Goal: Task Accomplishment & Management: Complete application form

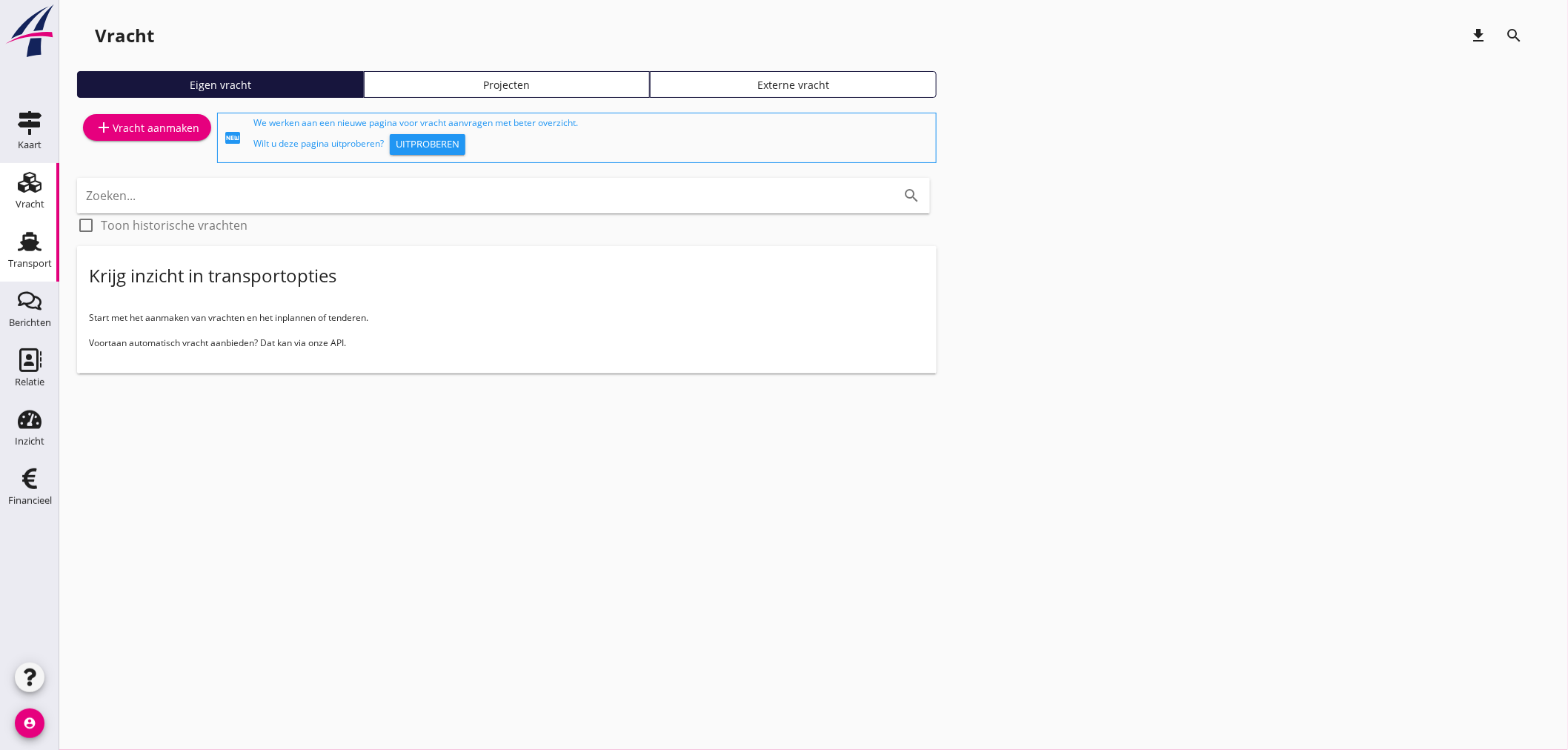
drag, startPoint x: 26, startPoint y: 241, endPoint x: 114, endPoint y: 189, distance: 102.2
click at [27, 241] on use at bounding box center [29, 242] width 24 height 20
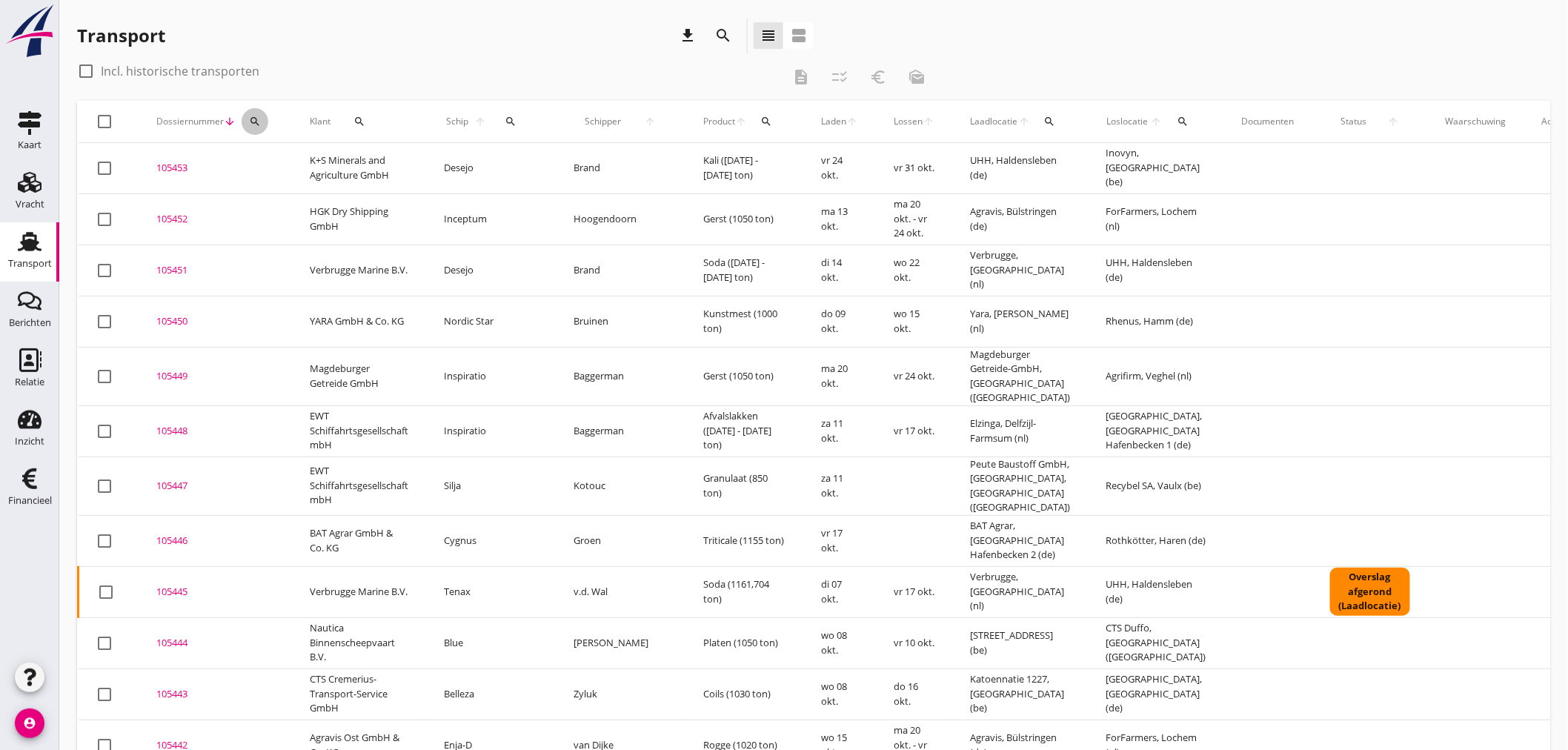
drag, startPoint x: 251, startPoint y: 123, endPoint x: 251, endPoint y: 142, distance: 19.0
click at [251, 124] on icon "search" at bounding box center [254, 121] width 12 height 12
click at [254, 159] on input "Zoeken op dossiernummer..." at bounding box center [323, 164] width 154 height 24
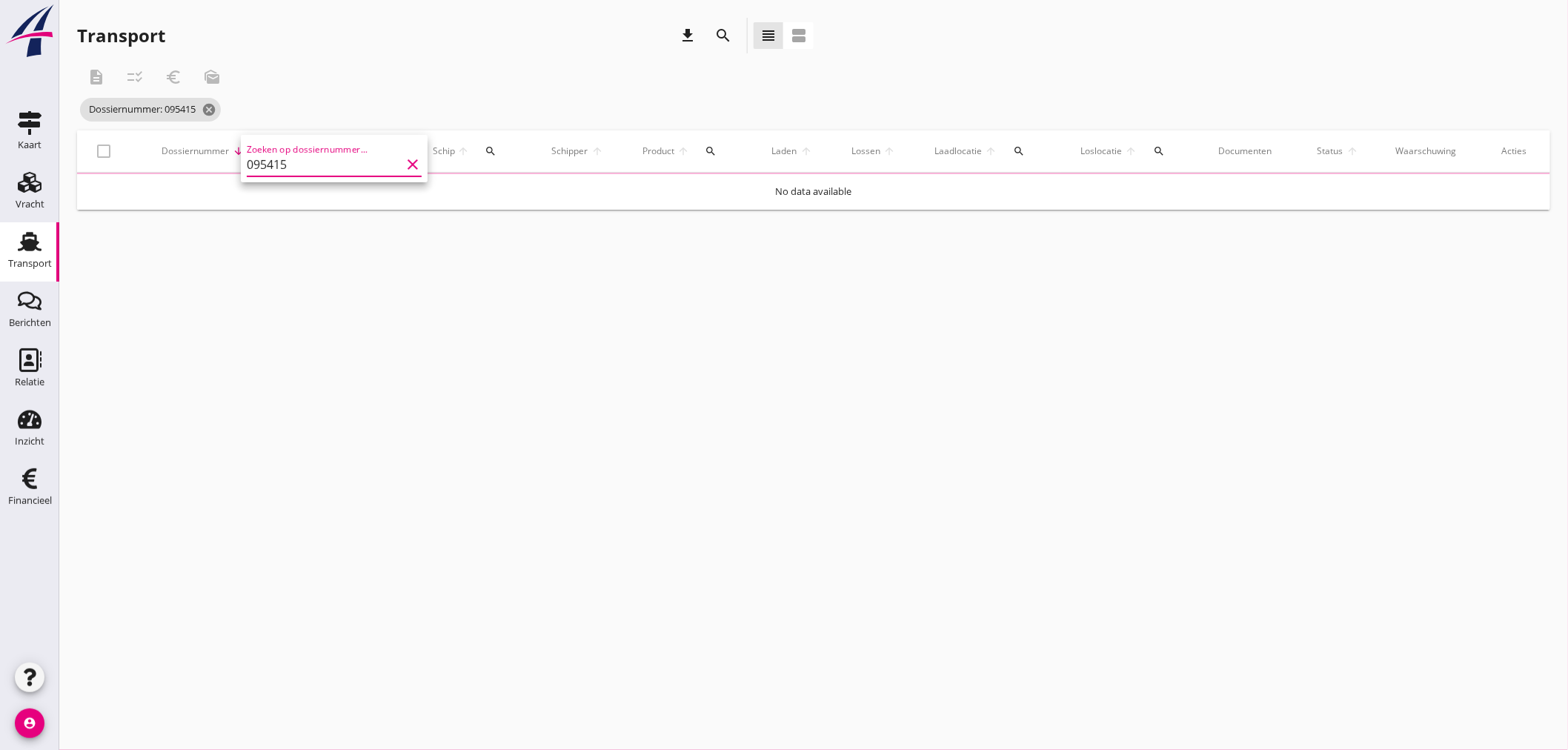
type input "095415"
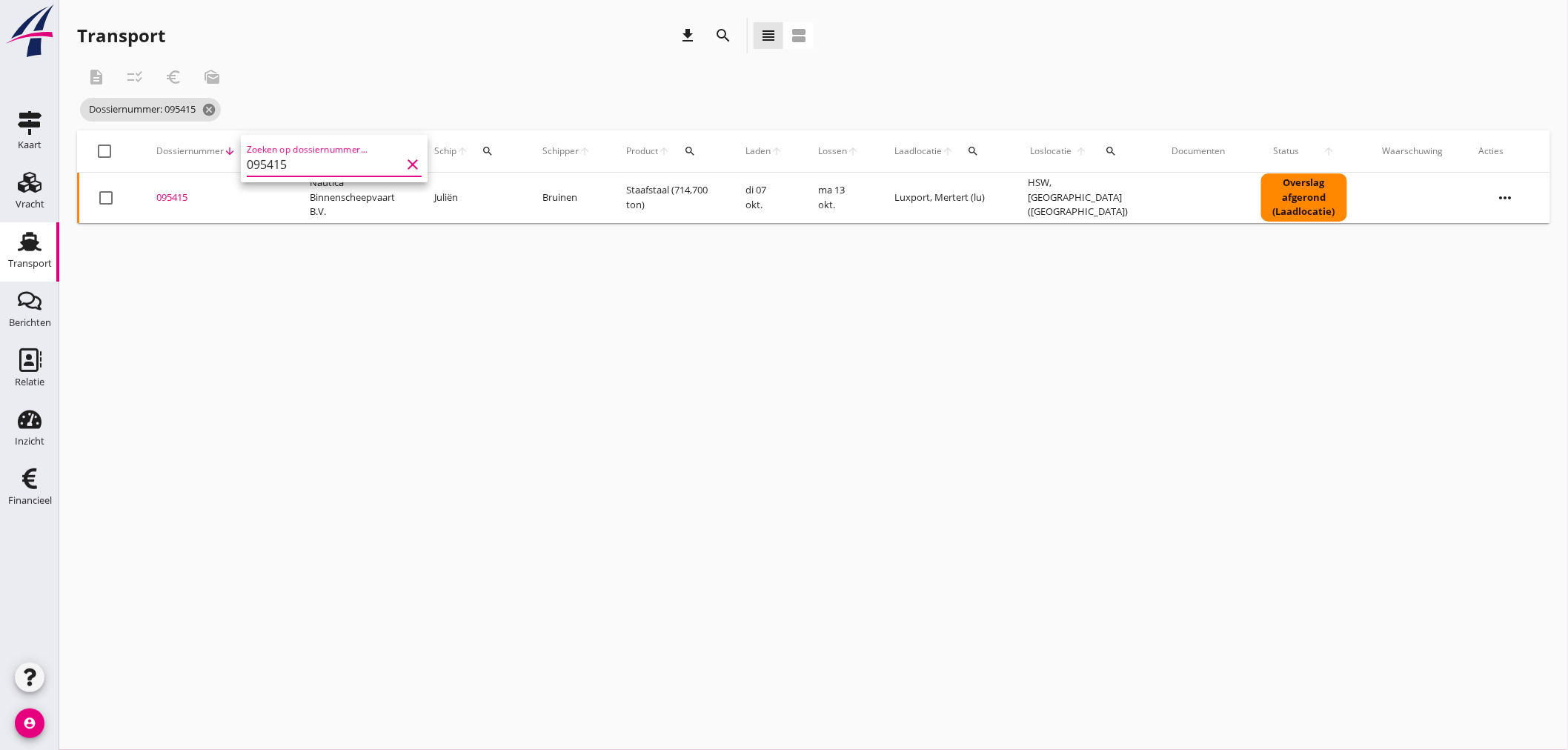
drag, startPoint x: 169, startPoint y: 197, endPoint x: 180, endPoint y: 208, distance: 15.6
click at [169, 196] on div "095415" at bounding box center [215, 197] width 118 height 15
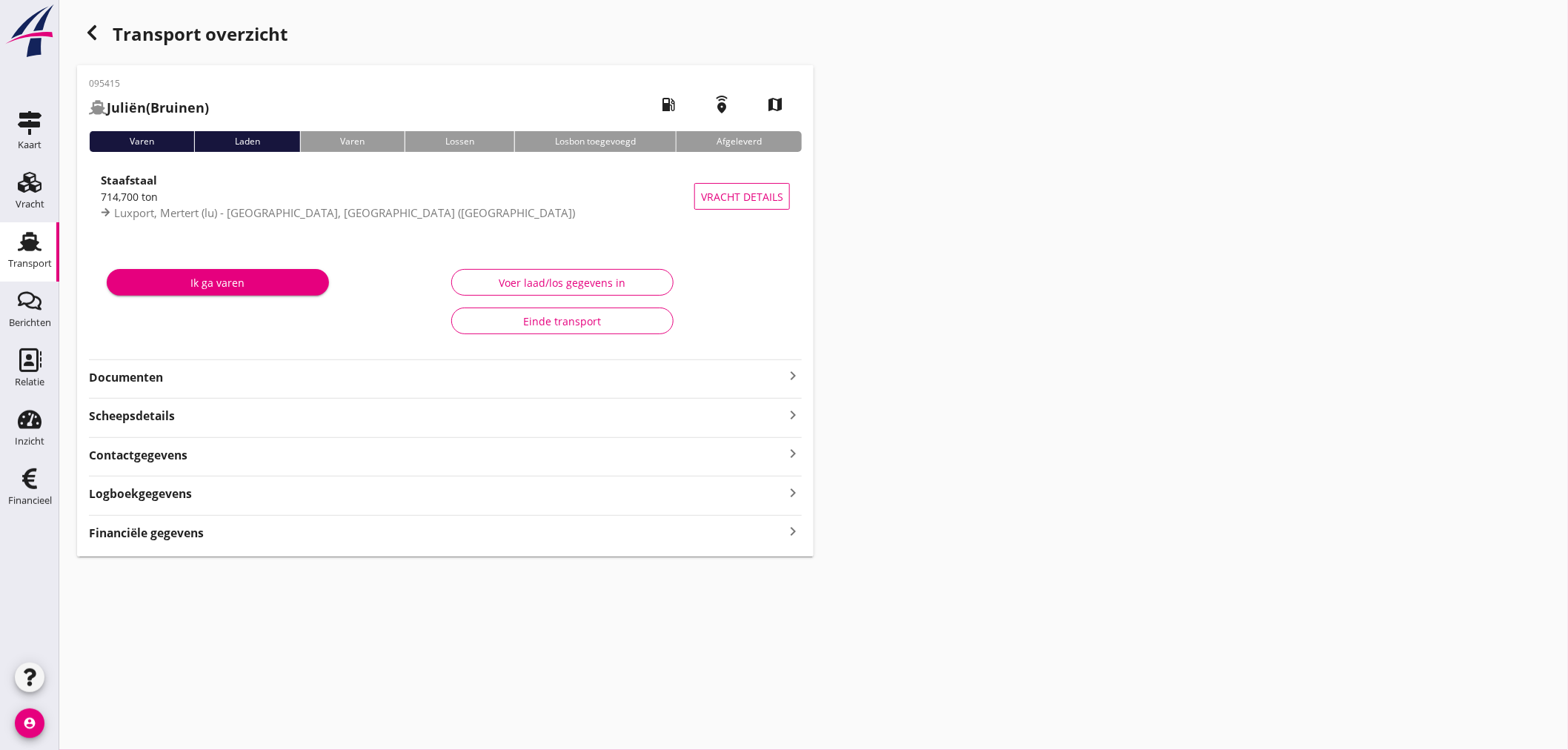
click at [789, 524] on icon "keyboard_arrow_right" at bounding box center [793, 531] width 18 height 20
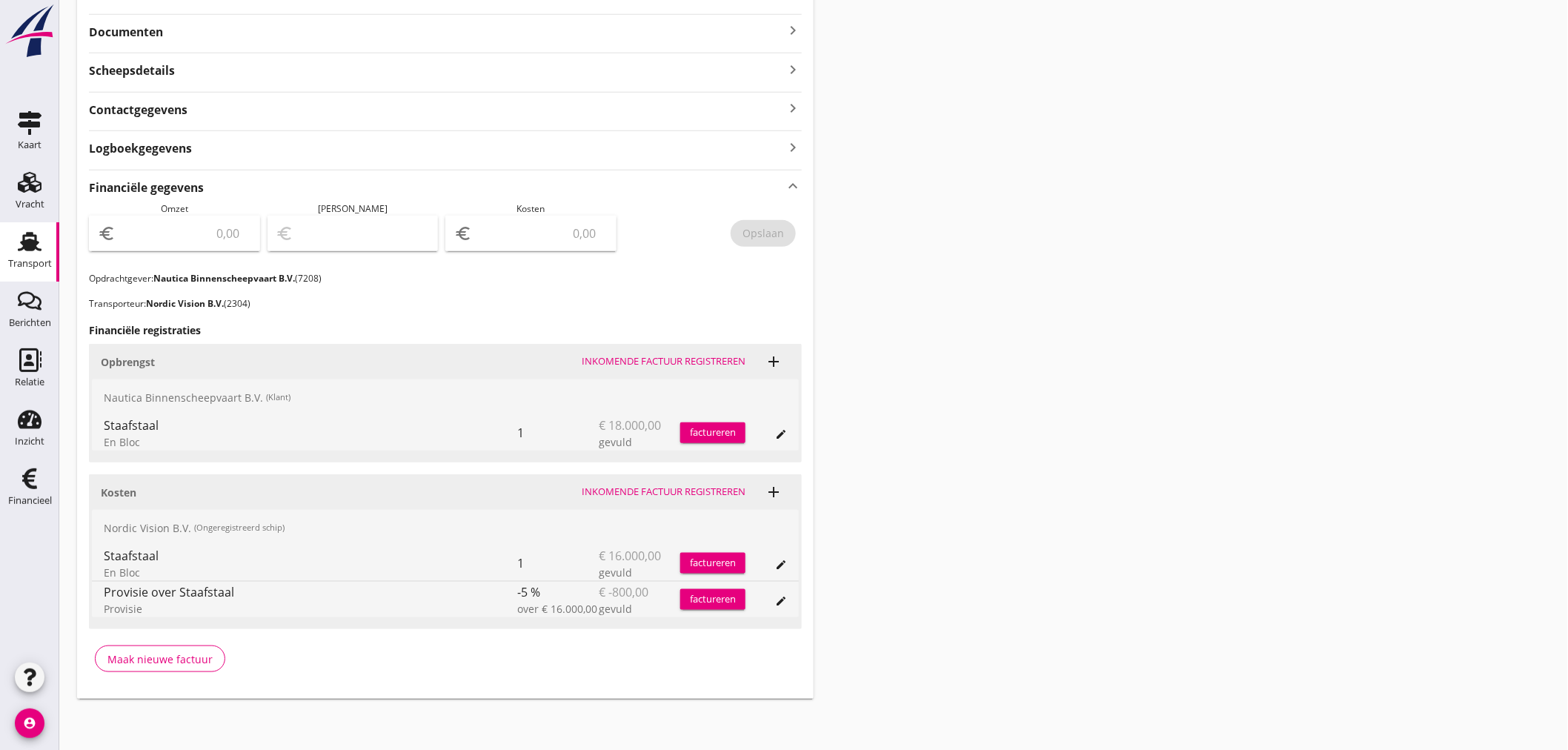
scroll to position [346, 0]
click at [713, 434] on div "factureren" at bounding box center [713, 431] width 65 height 15
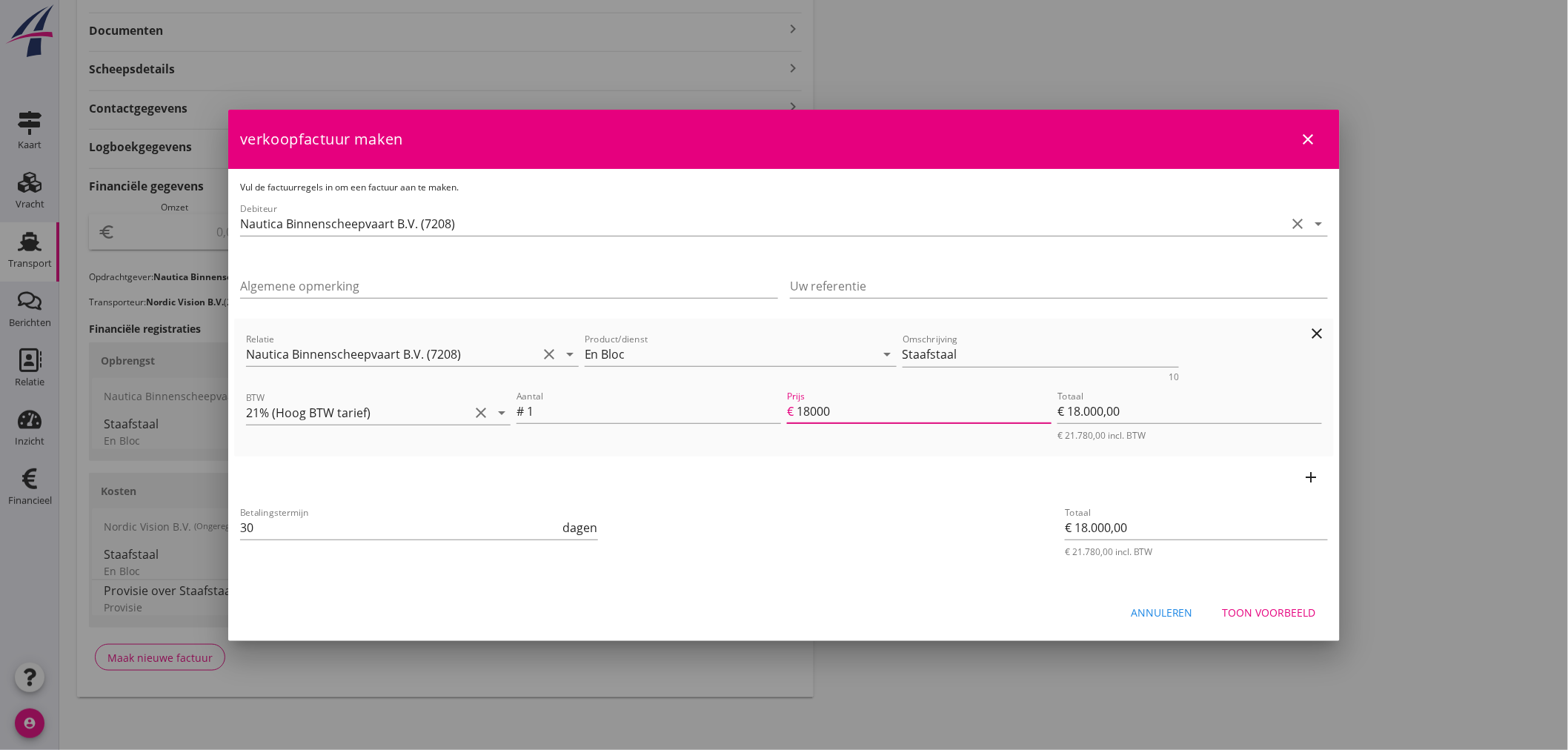
drag, startPoint x: 836, startPoint y: 412, endPoint x: 580, endPoint y: 365, distance: 260.3
click at [580, 365] on div "Relatie Nautica Binnenscheepvaart B.V. (7208) clear arrow_drop_down Product/die…" at bounding box center [784, 388] width 1088 height 126
click at [1310, 477] on icon "add" at bounding box center [1312, 478] width 18 height 18
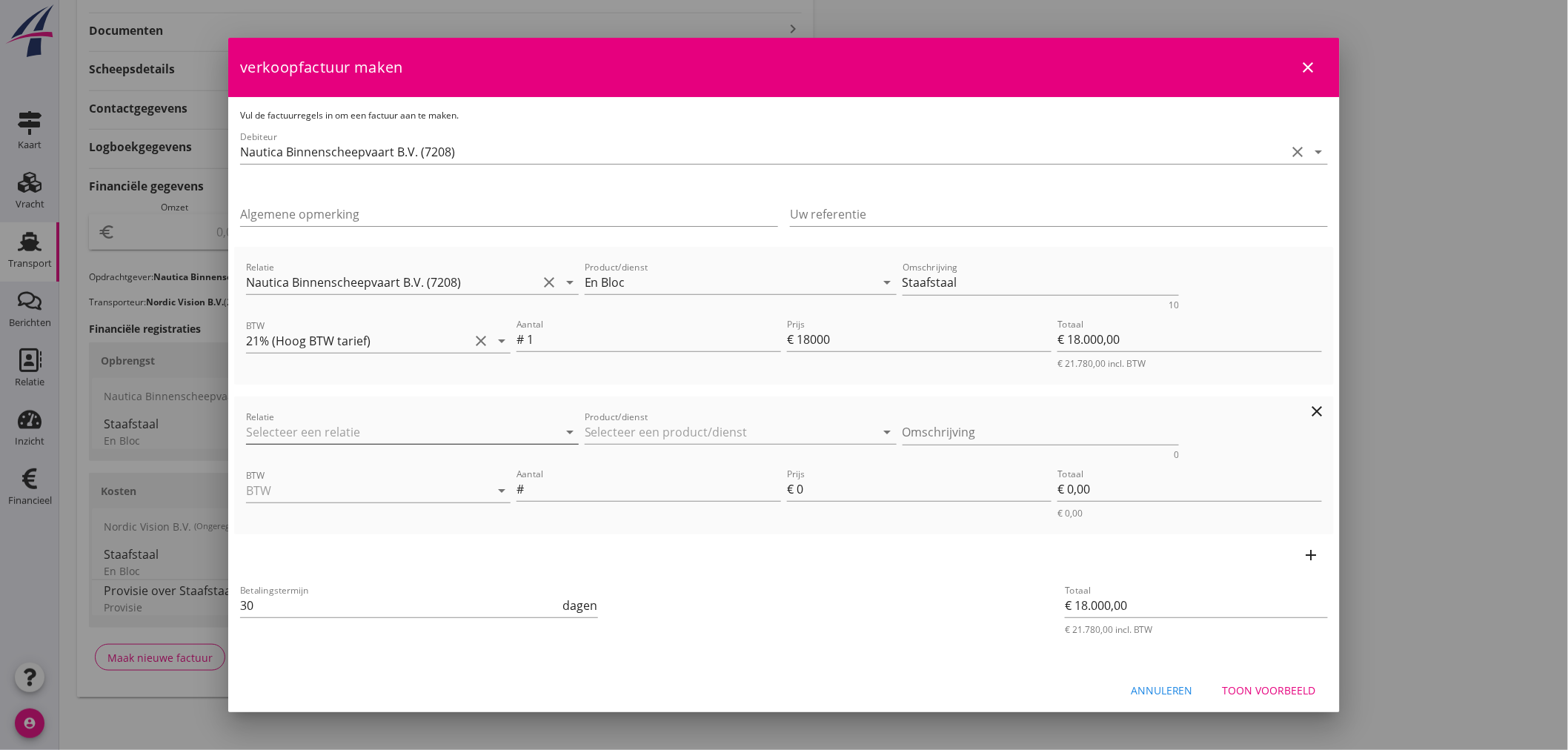
click at [288, 429] on input "Relatie" at bounding box center [392, 432] width 291 height 24
type input "7208"
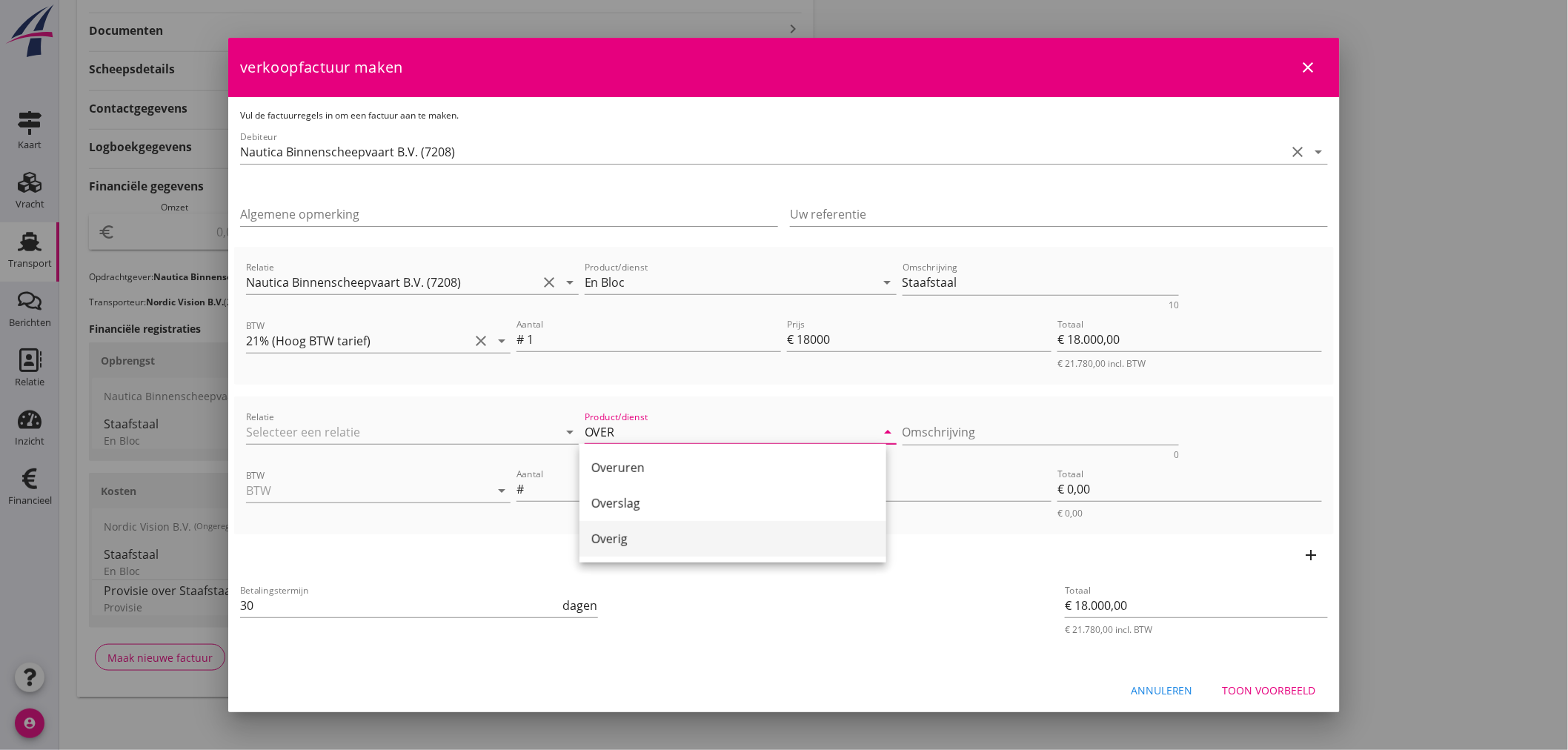
drag, startPoint x: 613, startPoint y: 538, endPoint x: 984, endPoint y: 456, distance: 380.0
click at [613, 538] on div "Overig" at bounding box center [732, 538] width 283 height 18
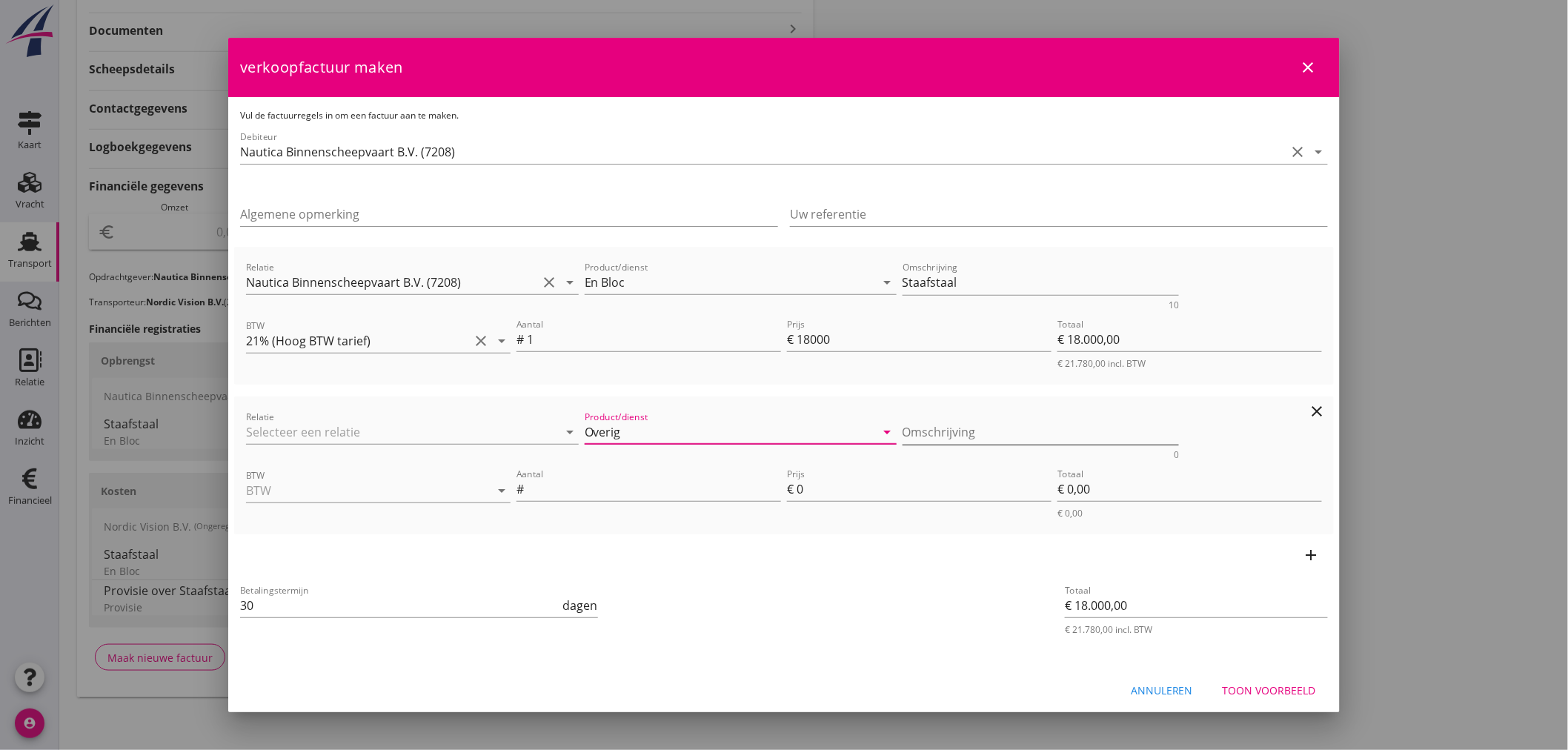
type input "Overig"
click at [957, 429] on textarea "Omschrijving" at bounding box center [1041, 432] width 277 height 24
type textarea "i"
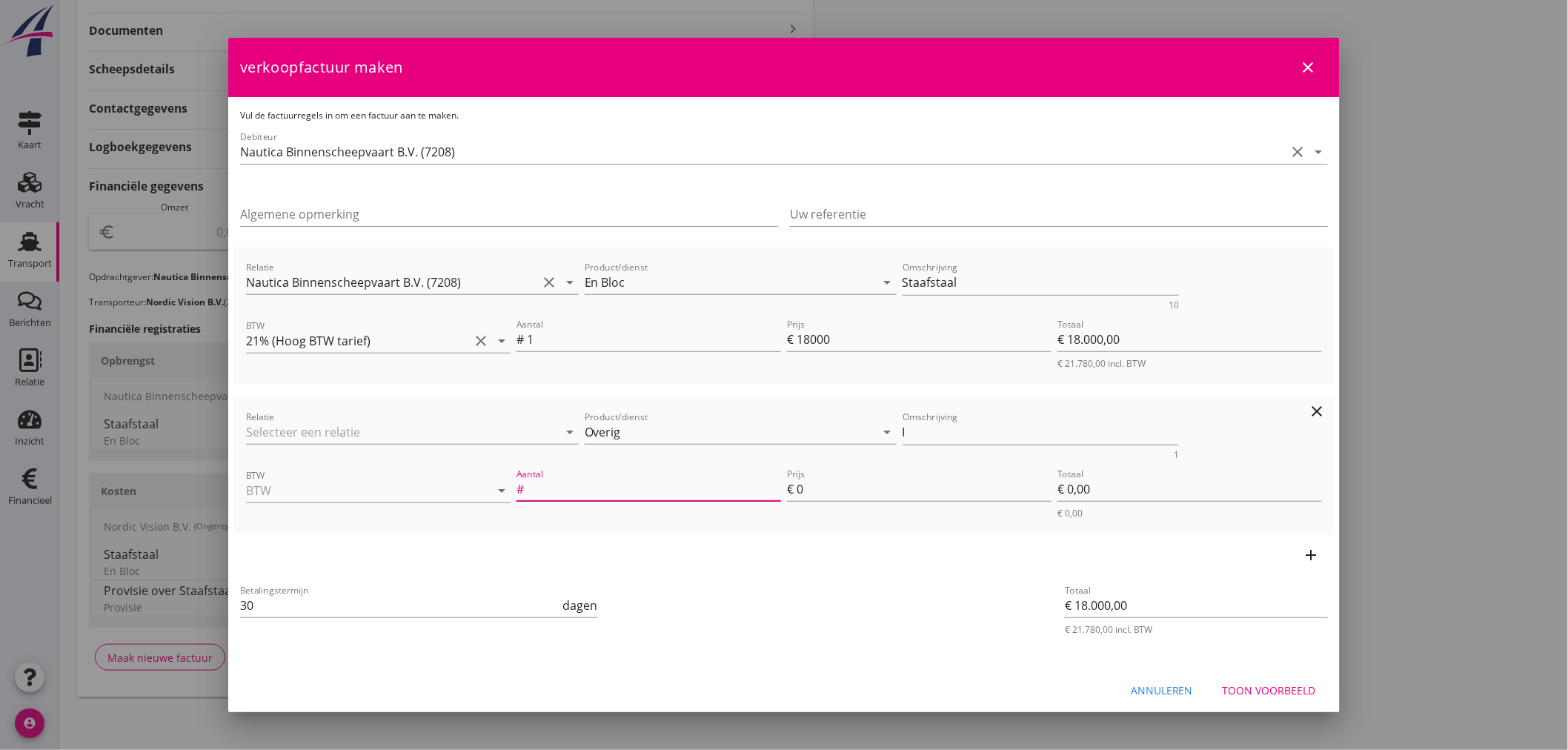
click at [596, 491] on input "Aantal" at bounding box center [654, 489] width 254 height 24
click at [927, 438] on textarea "I" at bounding box center [1041, 432] width 277 height 24
type textarea "I"
click at [1309, 413] on icon "clear" at bounding box center [1318, 412] width 18 height 18
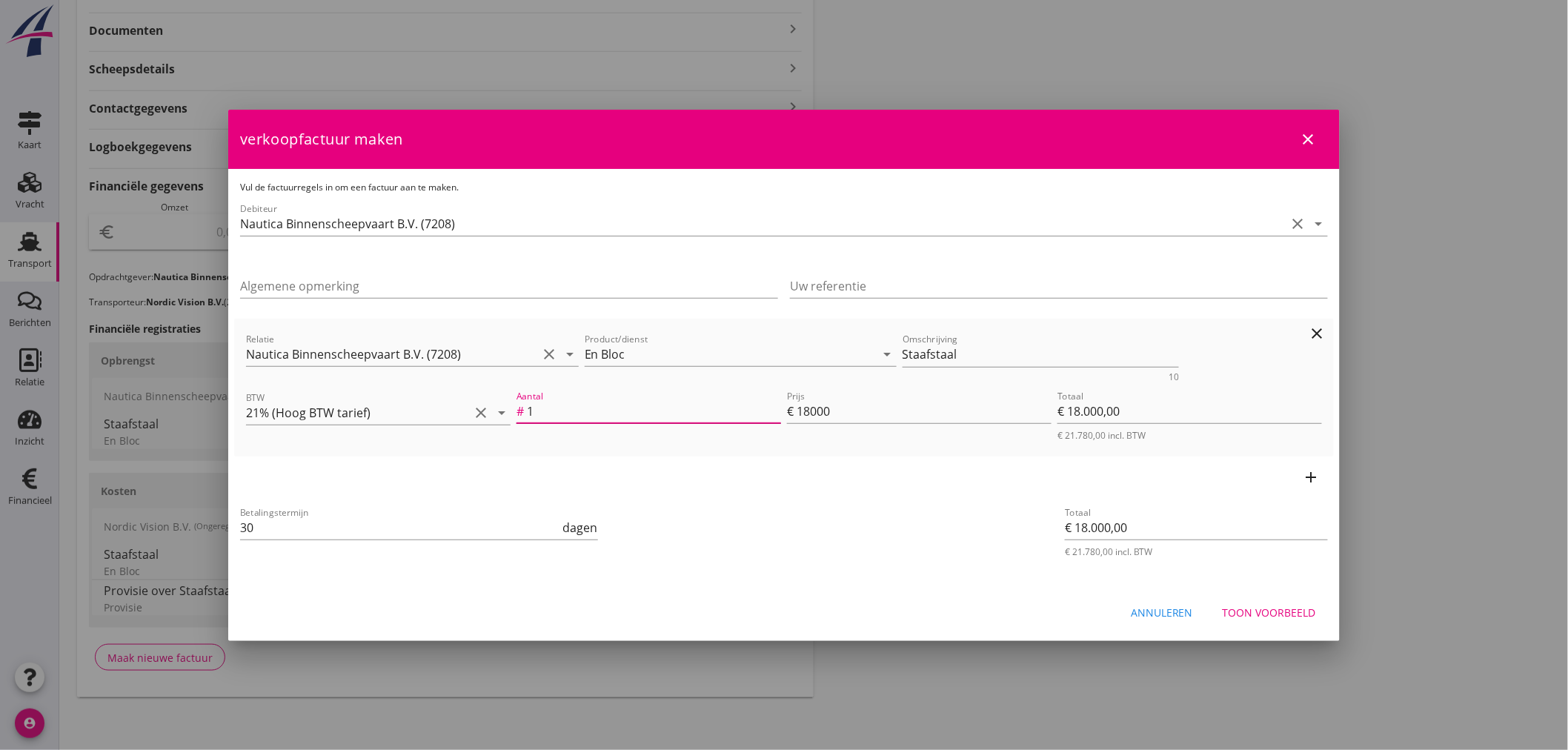
drag, startPoint x: 621, startPoint y: 413, endPoint x: 741, endPoint y: 413, distance: 120.0
click at [645, 413] on input "1" at bounding box center [654, 411] width 254 height 24
drag, startPoint x: 822, startPoint y: 411, endPoint x: 705, endPoint y: 405, distance: 117.2
click at [714, 413] on div "Aantal # 1 Prijs € 18000 Totaal € 18.000,00 € 21.780,00 incl. BTW" at bounding box center [919, 414] width 812 height 60
type input "€ 10,00"
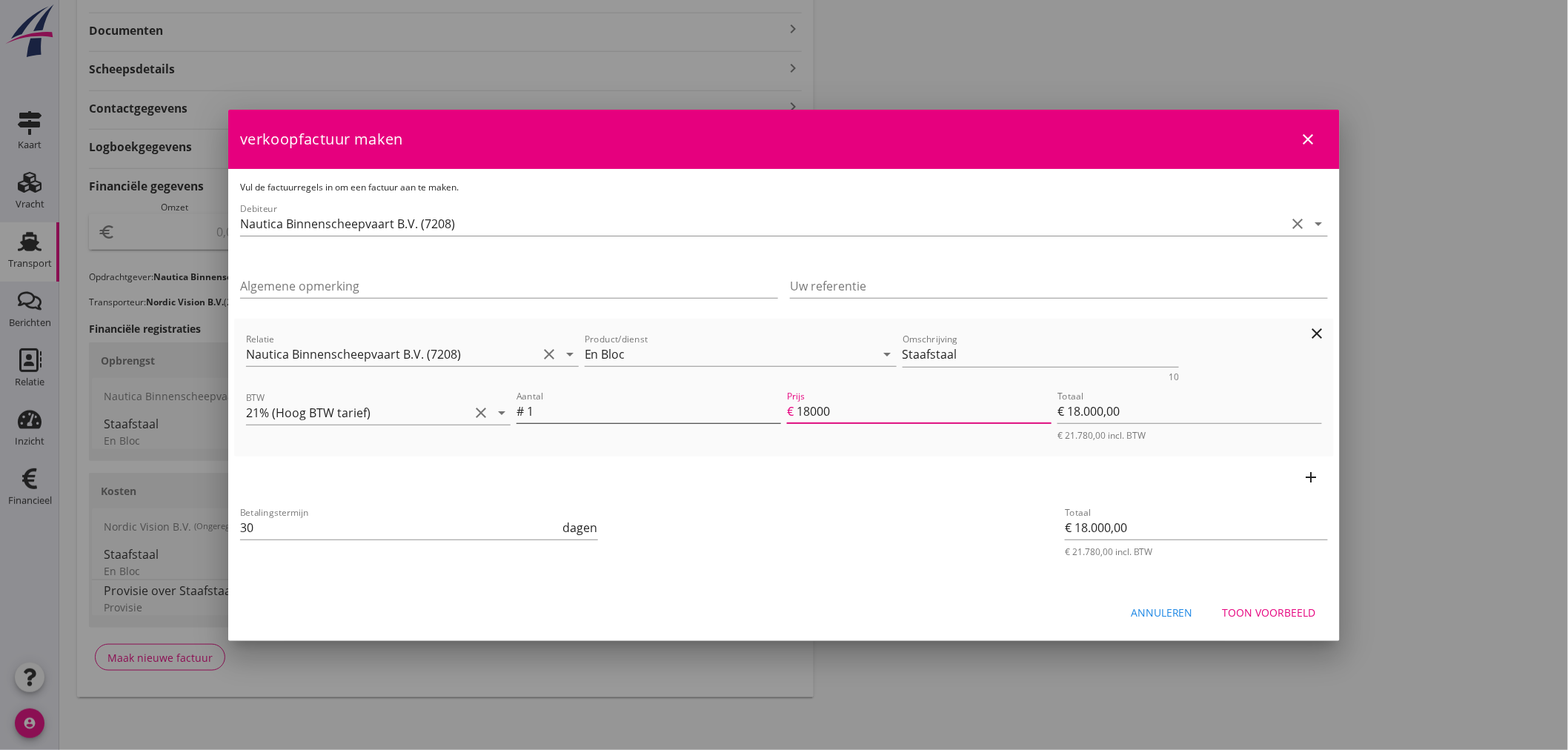
type input "10"
type input "€ 10,00"
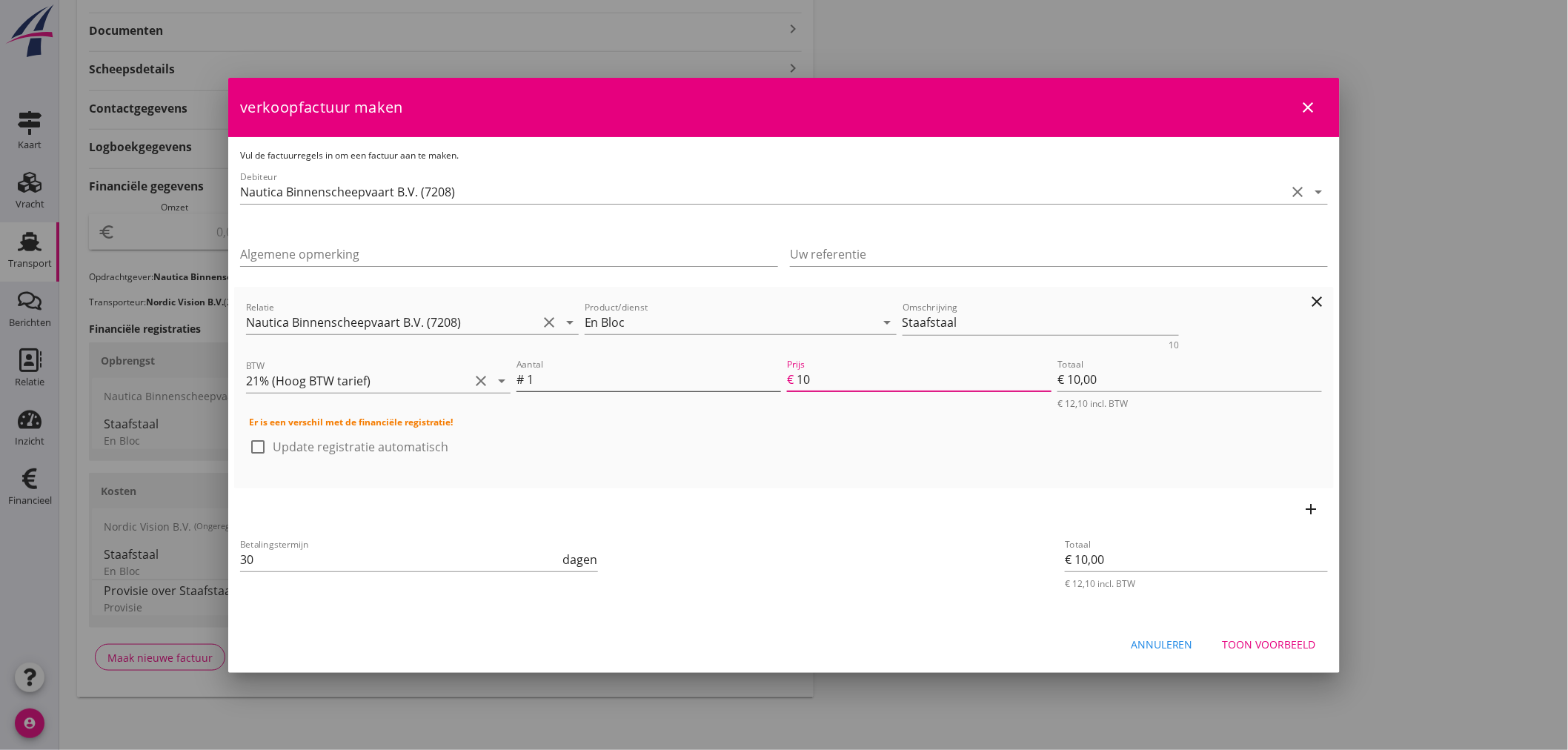
type input "€ 160,00"
type input "160"
type input "€ 160,00"
type input "€ 1.680,00"
type input "1680"
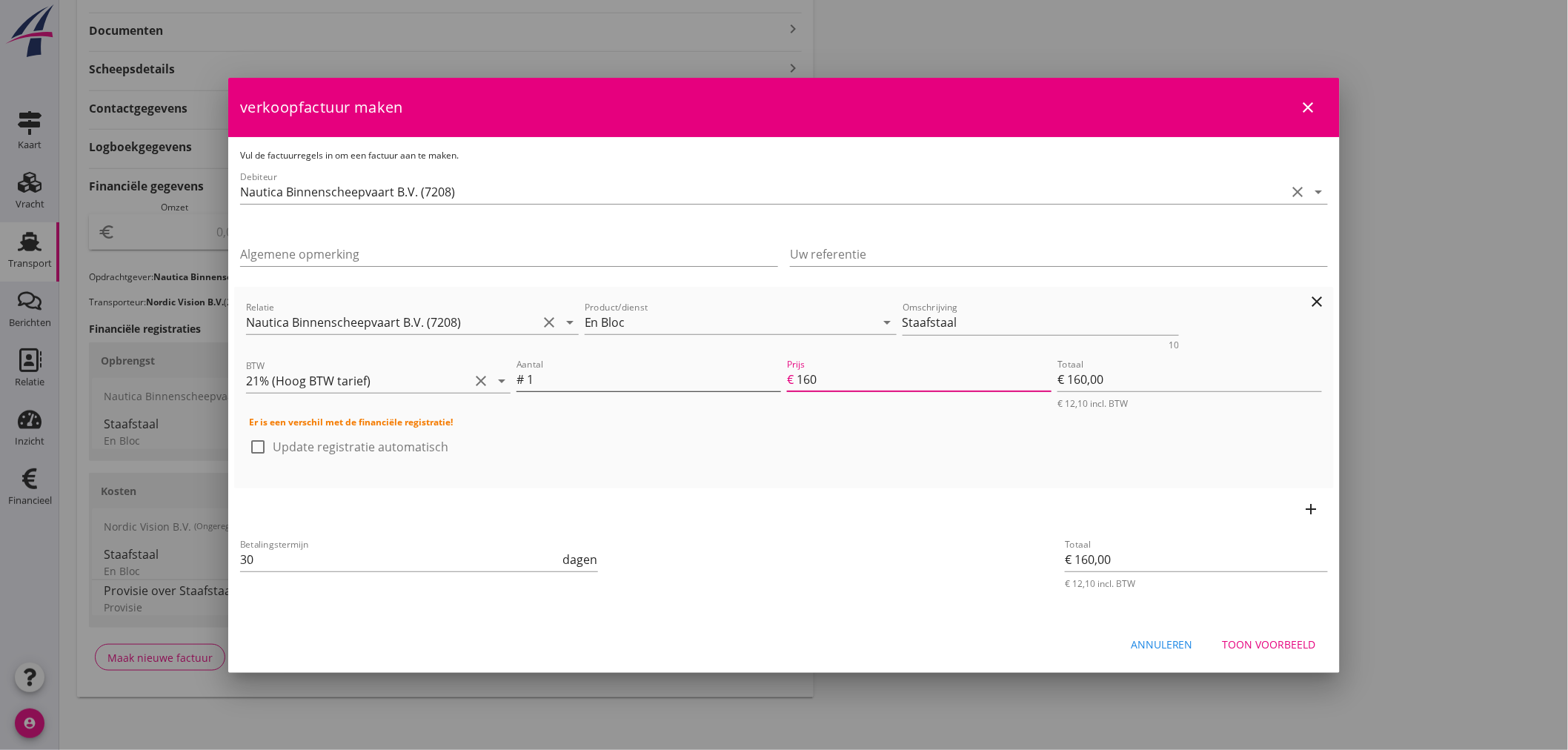
type input "€ 1.680,00"
type input "€ 16.800,00"
type input "16800"
type input "€ 16.800,00"
type input "€ 168.000,00"
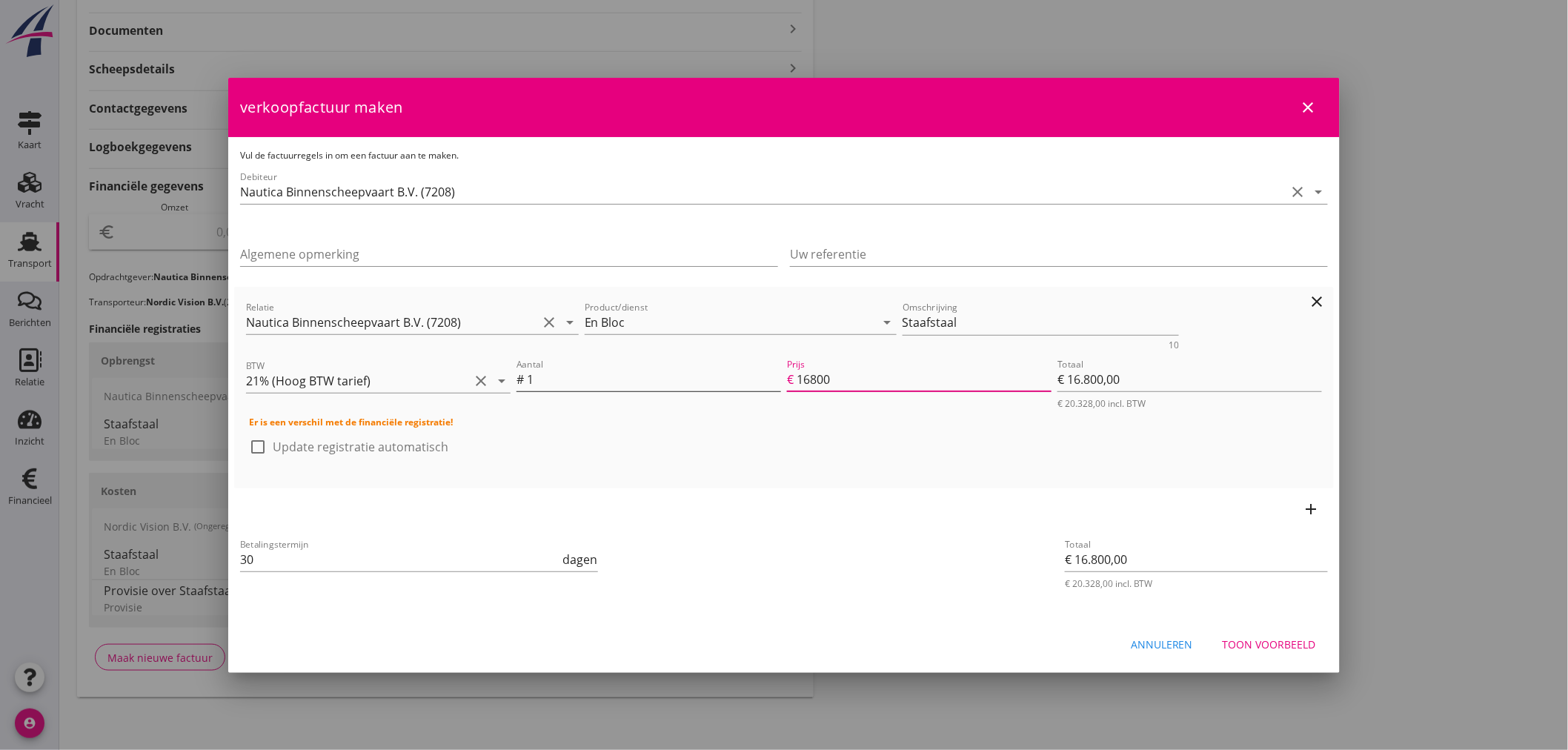
type input "168000"
type input "€ 168.000,00"
type input "€ 16.800,00"
type input "16800"
type input "€ 16.800,00"
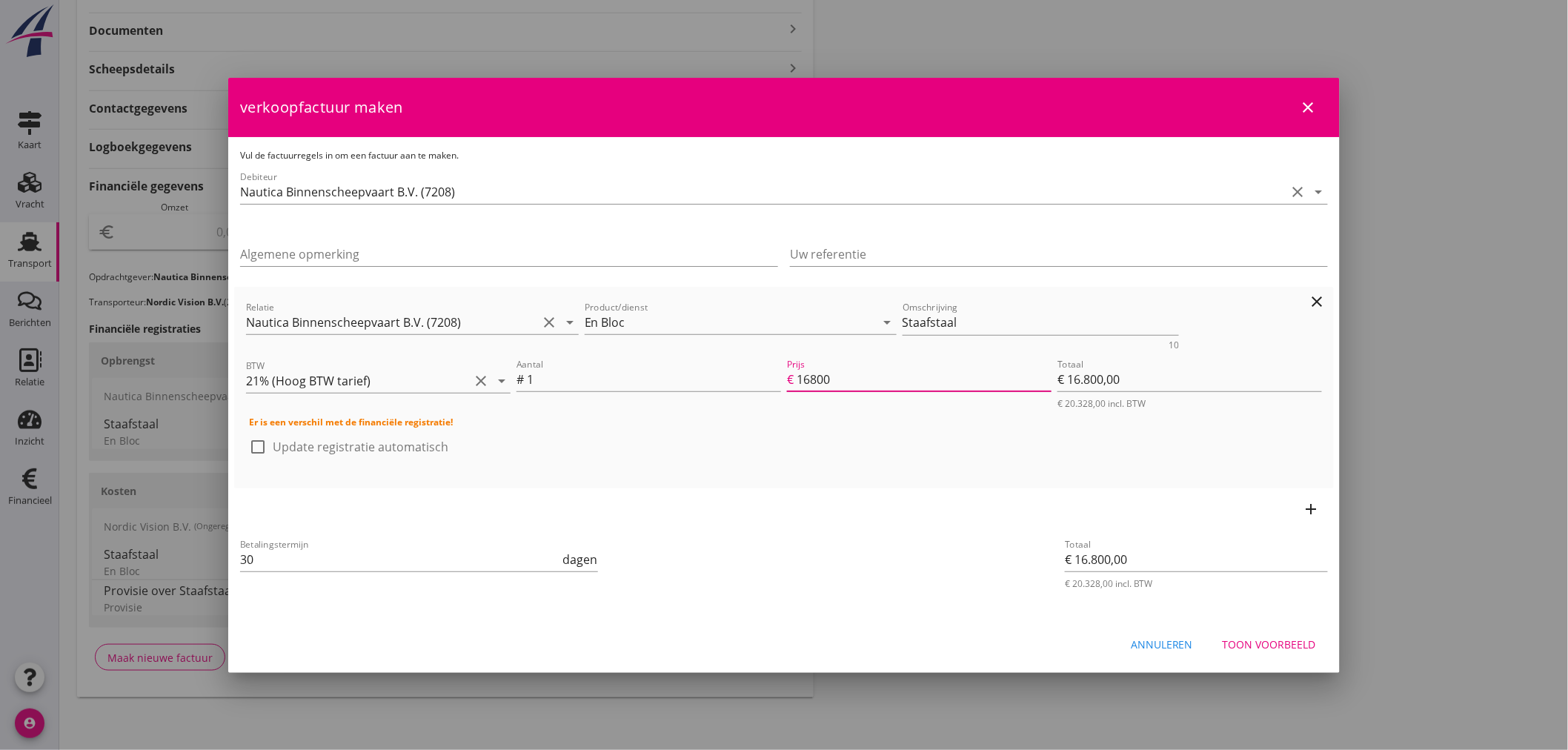
type input "16800"
click at [262, 446] on div at bounding box center [258, 446] width 25 height 25
checkbox input "true"
drag, startPoint x: 301, startPoint y: 546, endPoint x: 63, endPoint y: 554, distance: 238.1
click at [63, 554] on div "21% (Hoog BTW tarief) 9% (Laag BTW tarief) 0% (BTW vrij) 0% (BTW verlegd) En Bl…" at bounding box center [784, 202] width 1568 height 1097
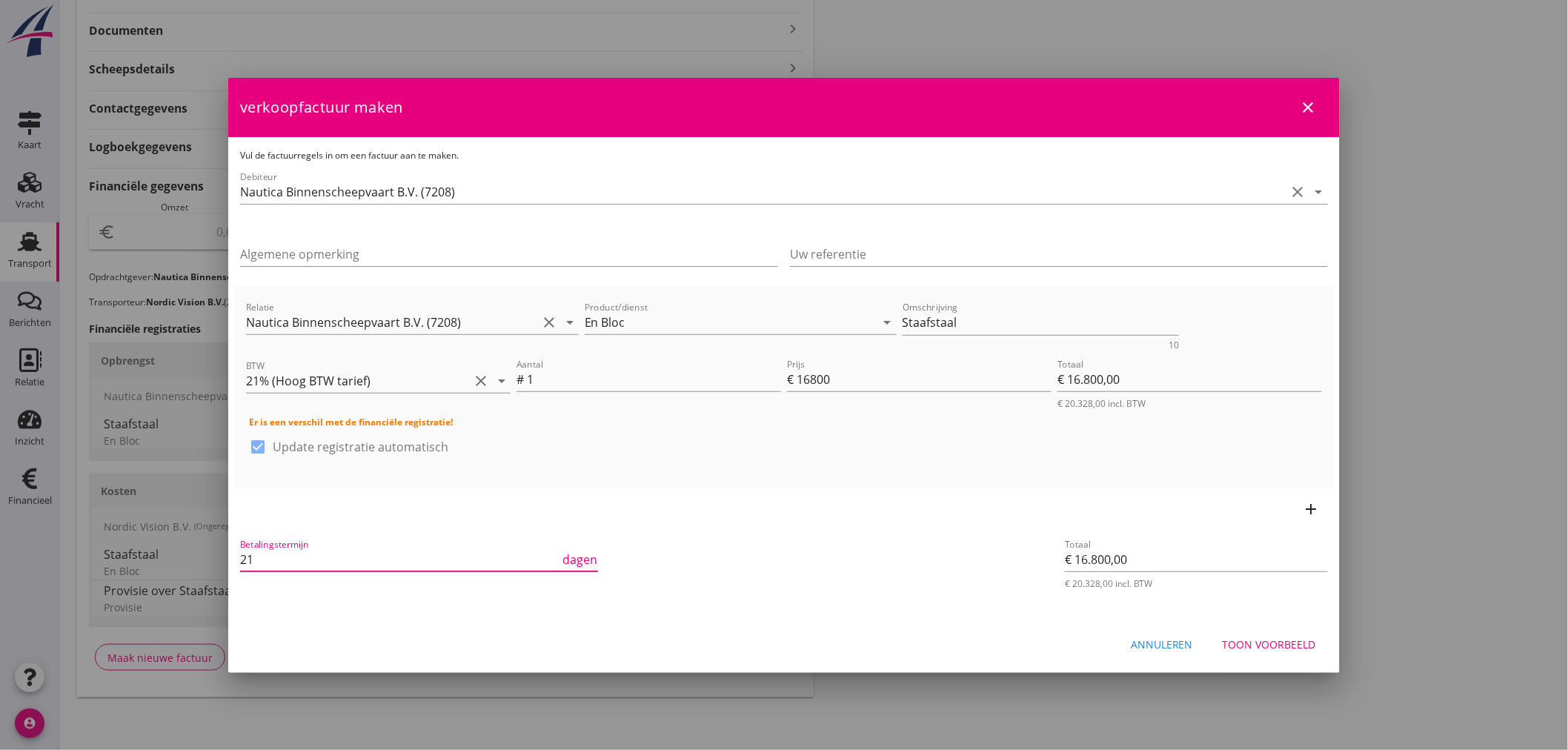
type input "21"
click at [1289, 498] on div "add" at bounding box center [784, 509] width 1100 height 41
click at [1276, 648] on div "Toon voorbeeld" at bounding box center [1270, 644] width 94 height 15
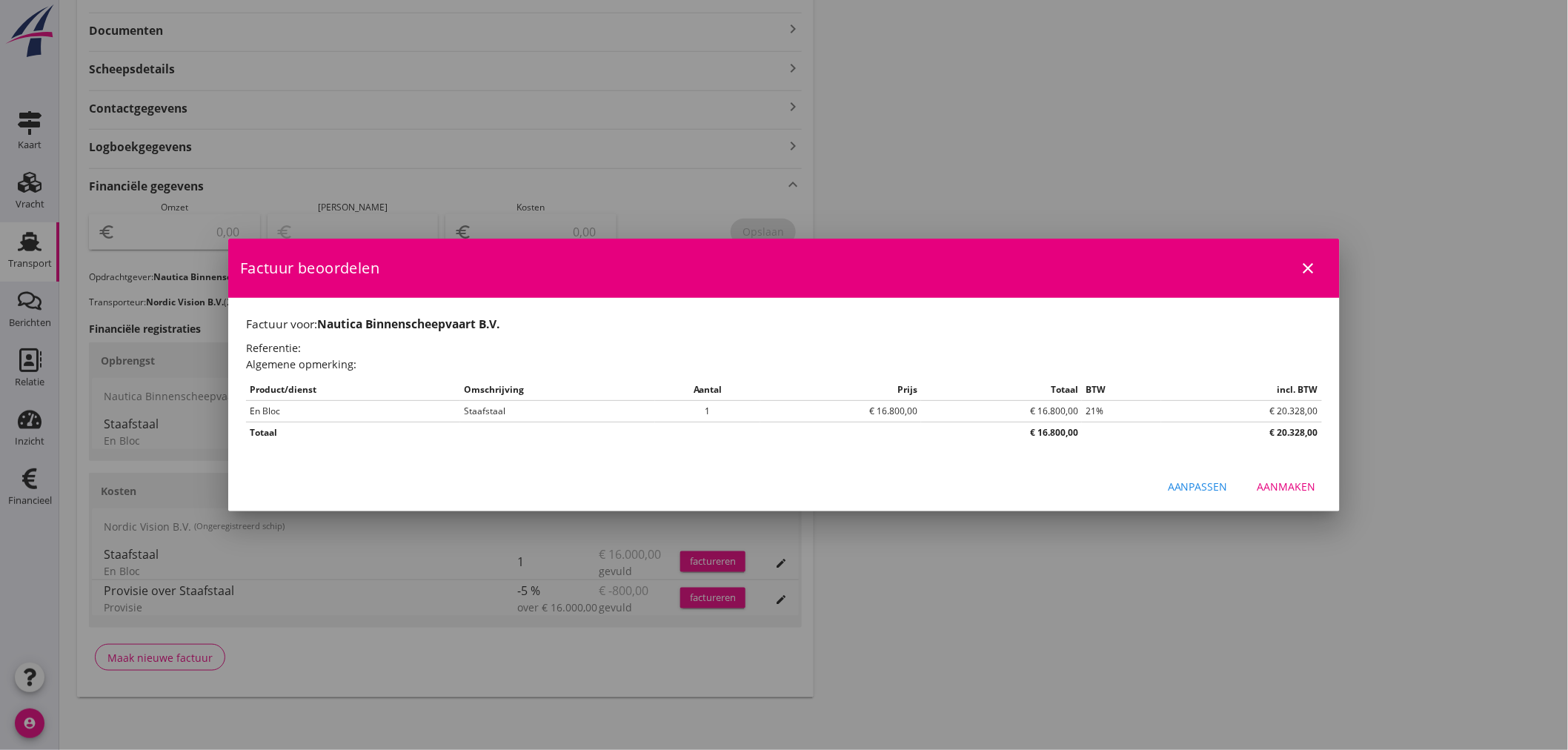
click at [1201, 487] on div "Aanpassen" at bounding box center [1197, 486] width 60 height 15
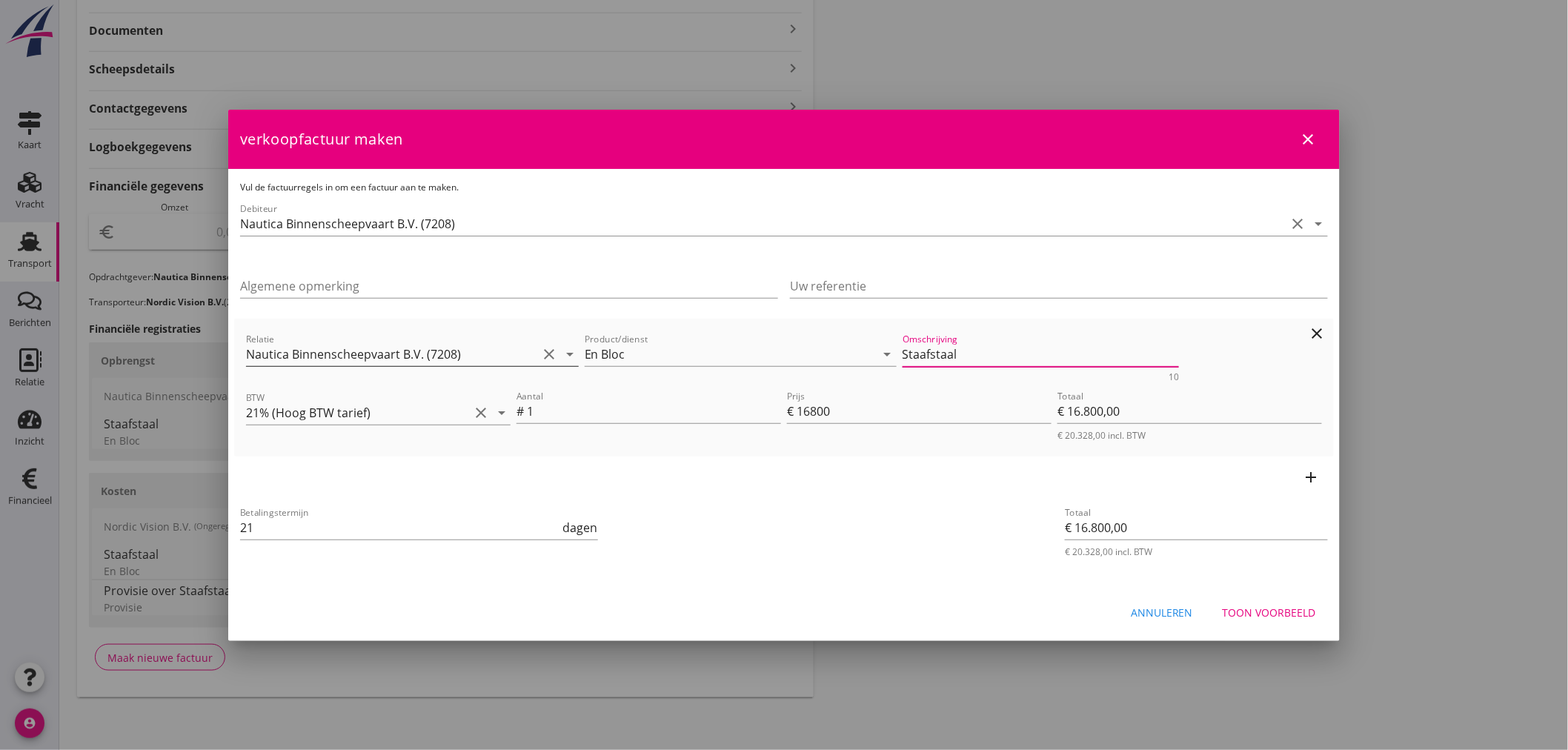
drag, startPoint x: 1015, startPoint y: 351, endPoint x: 555, endPoint y: 368, distance: 460.3
click at [565, 352] on div "Relatie Nautica Binnenscheepvaart B.V. (7208) clear arrow_drop_down Product/die…" at bounding box center [784, 356] width 1082 height 57
type textarea "l"
type textarea "L"
type textarea "Geladen gewicht 714,700 t."
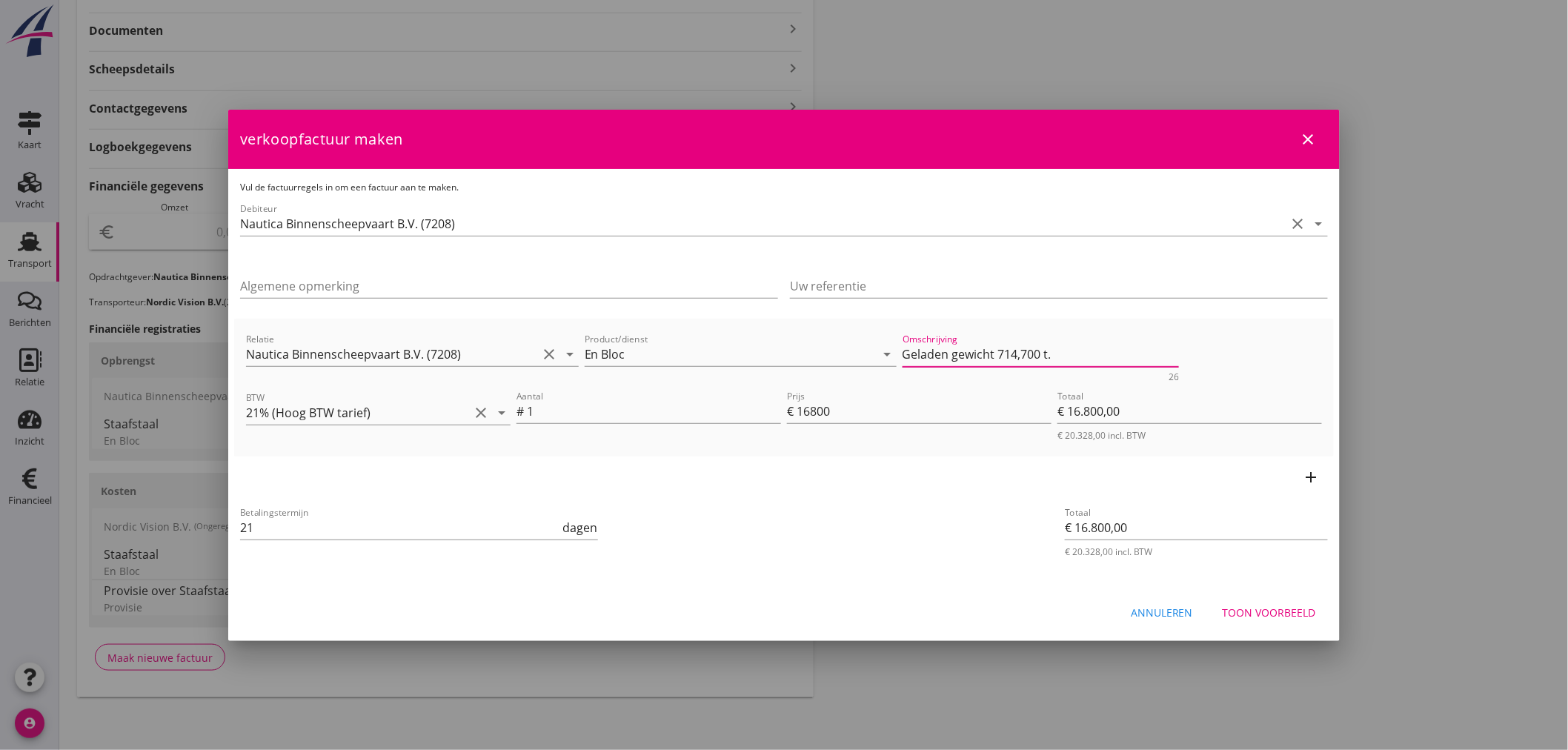
click at [1292, 615] on div "Toon voorbeeld" at bounding box center [1270, 612] width 94 height 15
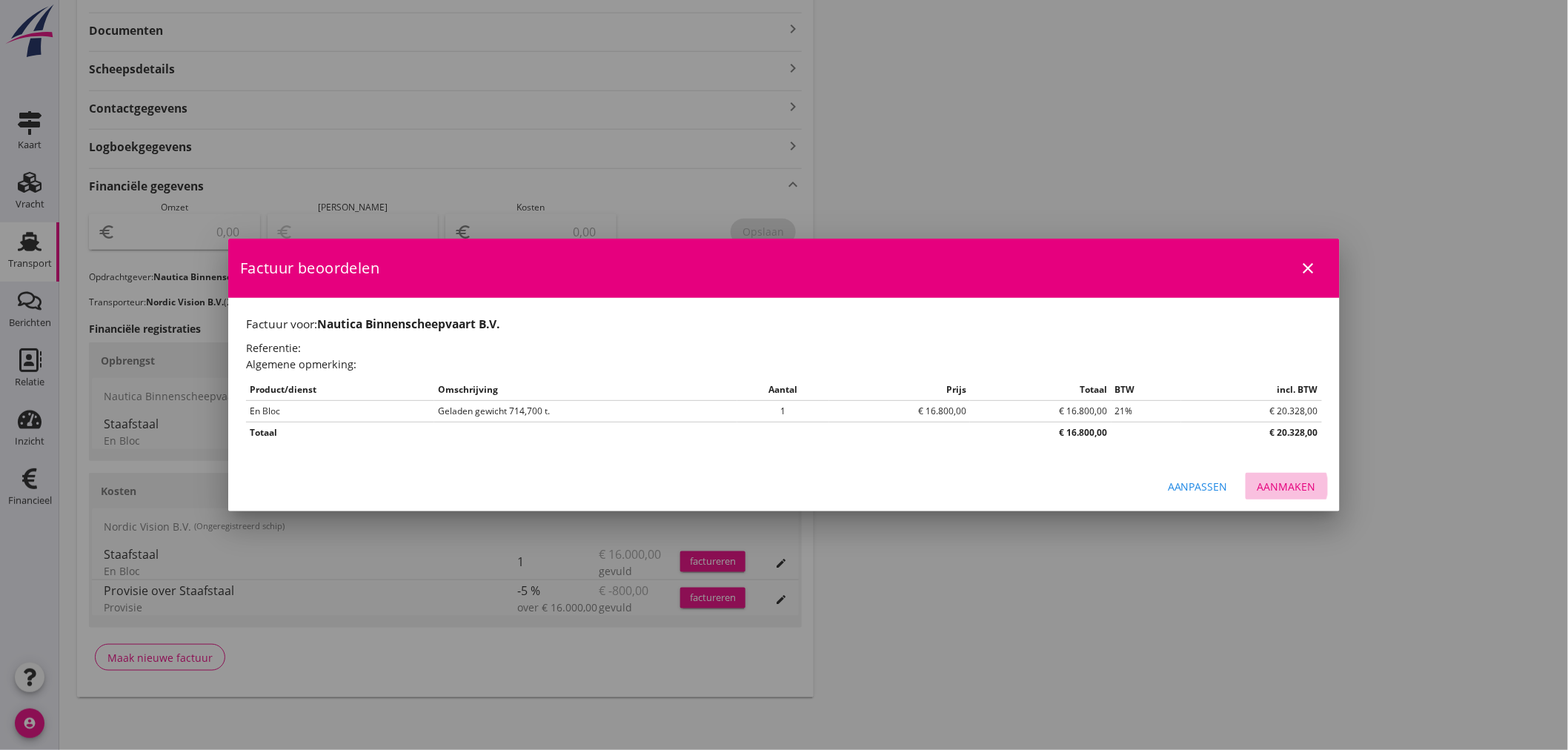
click at [1302, 489] on div "Aanmaken" at bounding box center [1288, 486] width 59 height 15
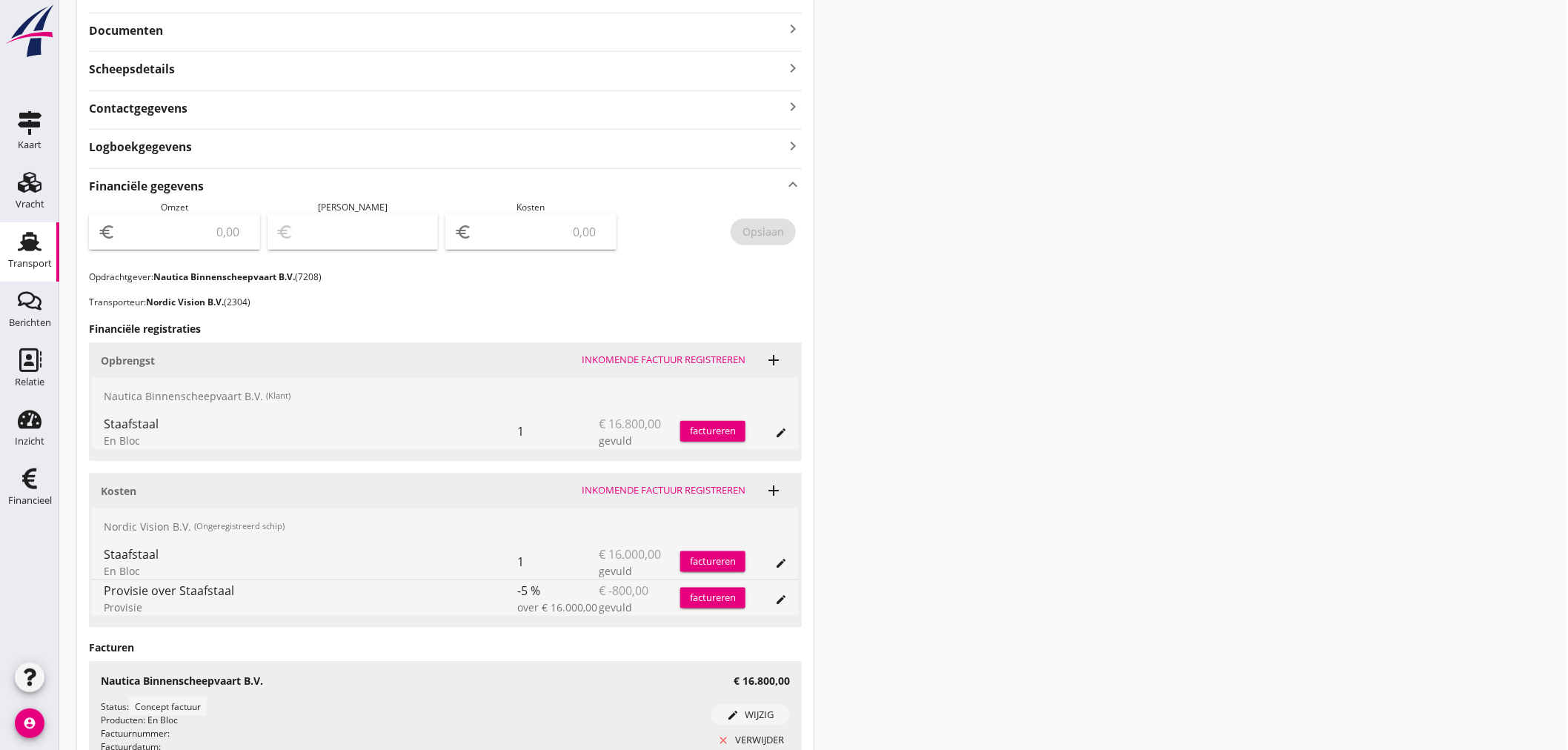
click at [154, 238] on input "number" at bounding box center [185, 232] width 133 height 24
type input "16800"
click at [530, 232] on input "number" at bounding box center [541, 232] width 133 height 24
type input "16799.00"
type input "1"
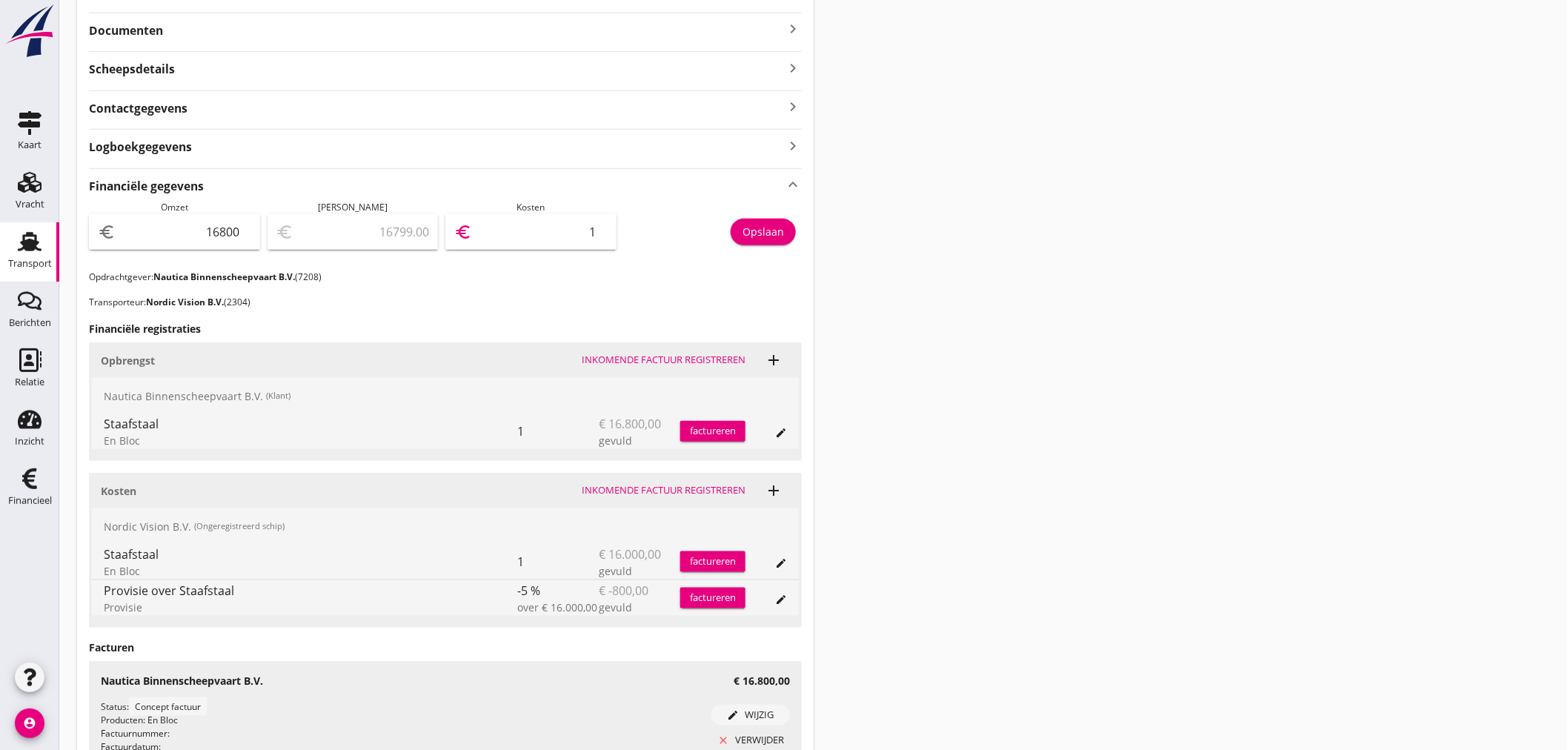
type input "16786.00"
type input "14"
type input "16660.00"
type input "140"
type input "15400.00"
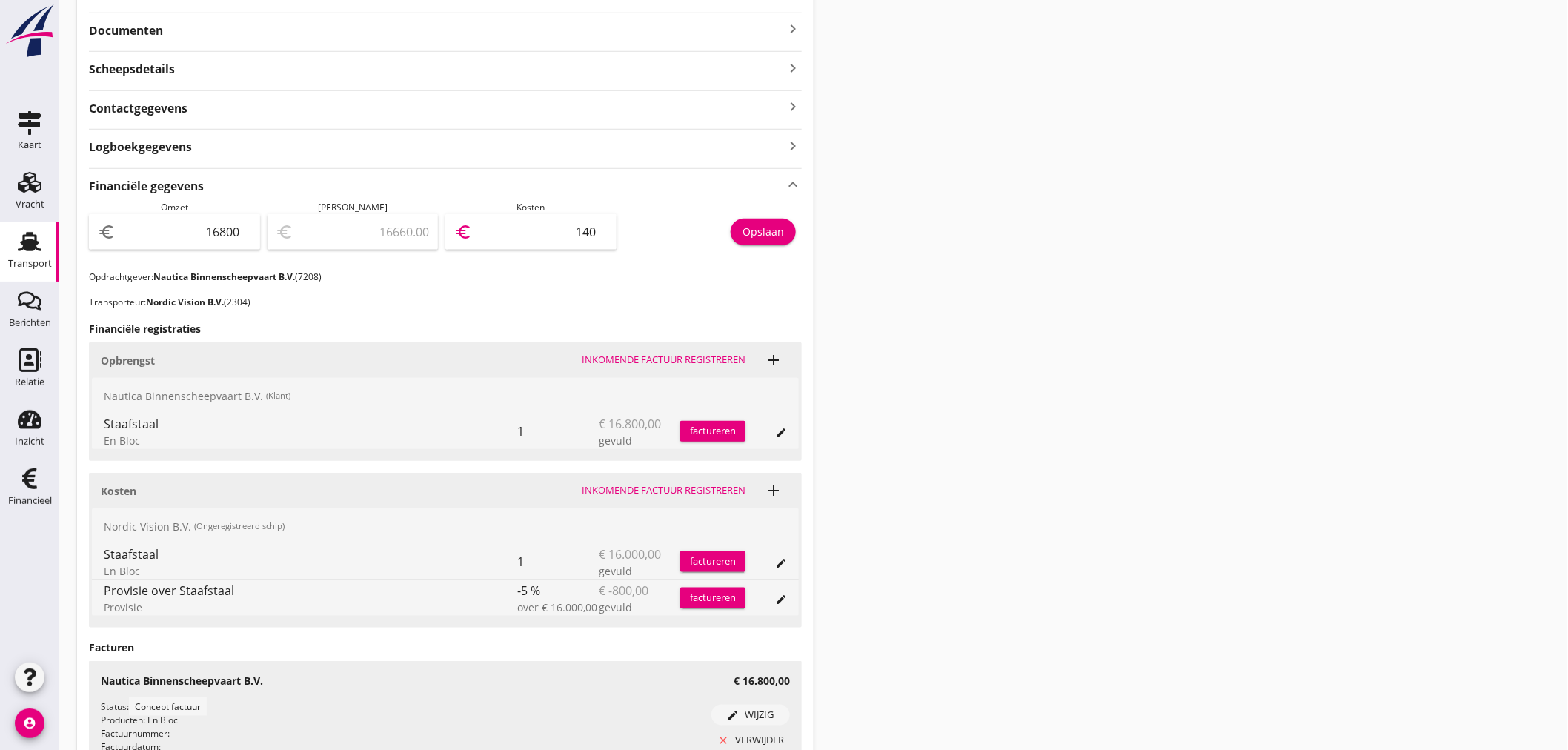
type input "1400"
type input "2800.00"
type input "14000"
click at [775, 229] on div "Opslaan" at bounding box center [763, 231] width 41 height 15
click at [28, 202] on div "Vracht" at bounding box center [29, 204] width 29 height 10
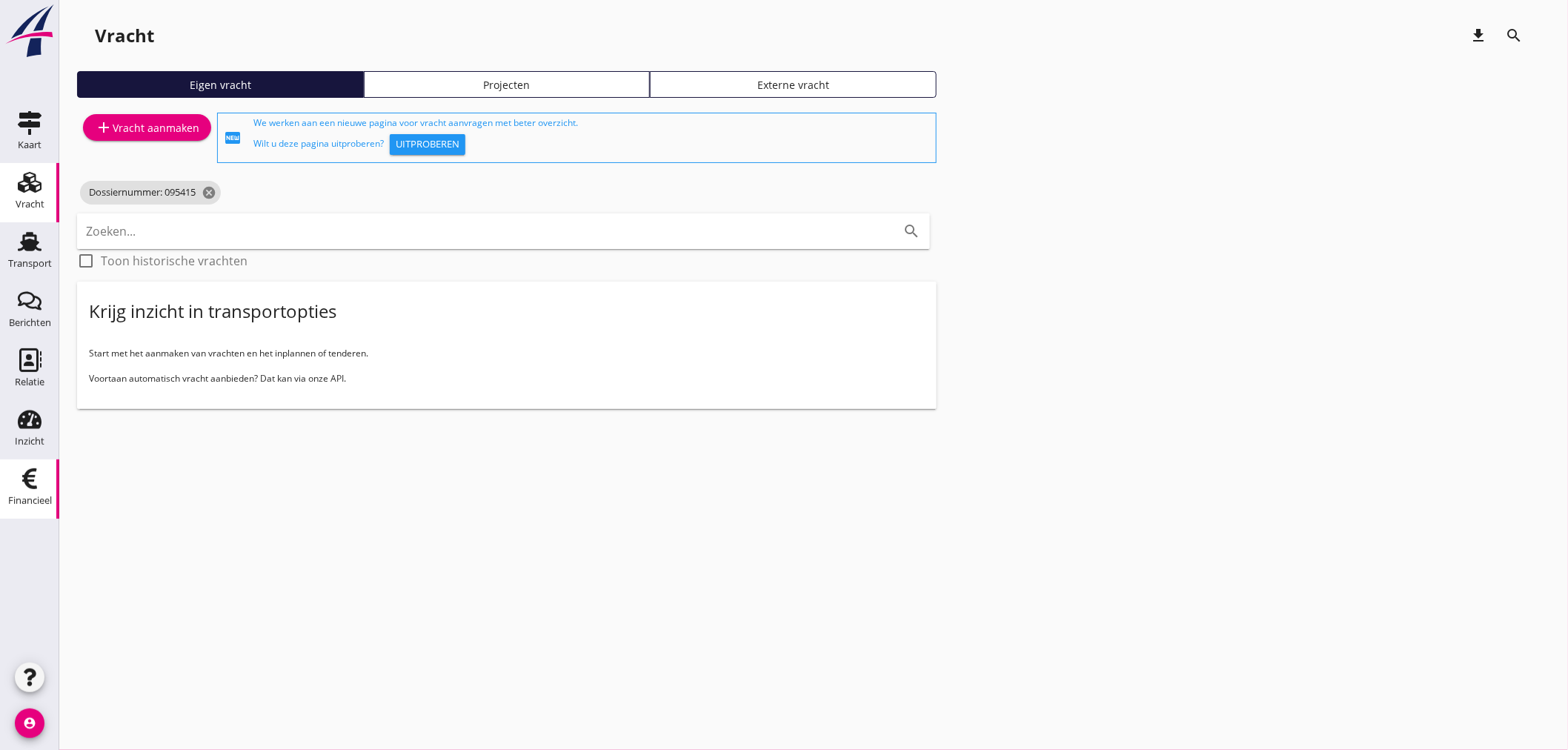
click at [30, 482] on icon "Financieel" at bounding box center [29, 479] width 24 height 24
